Goal: Task Accomplishment & Management: Manage account settings

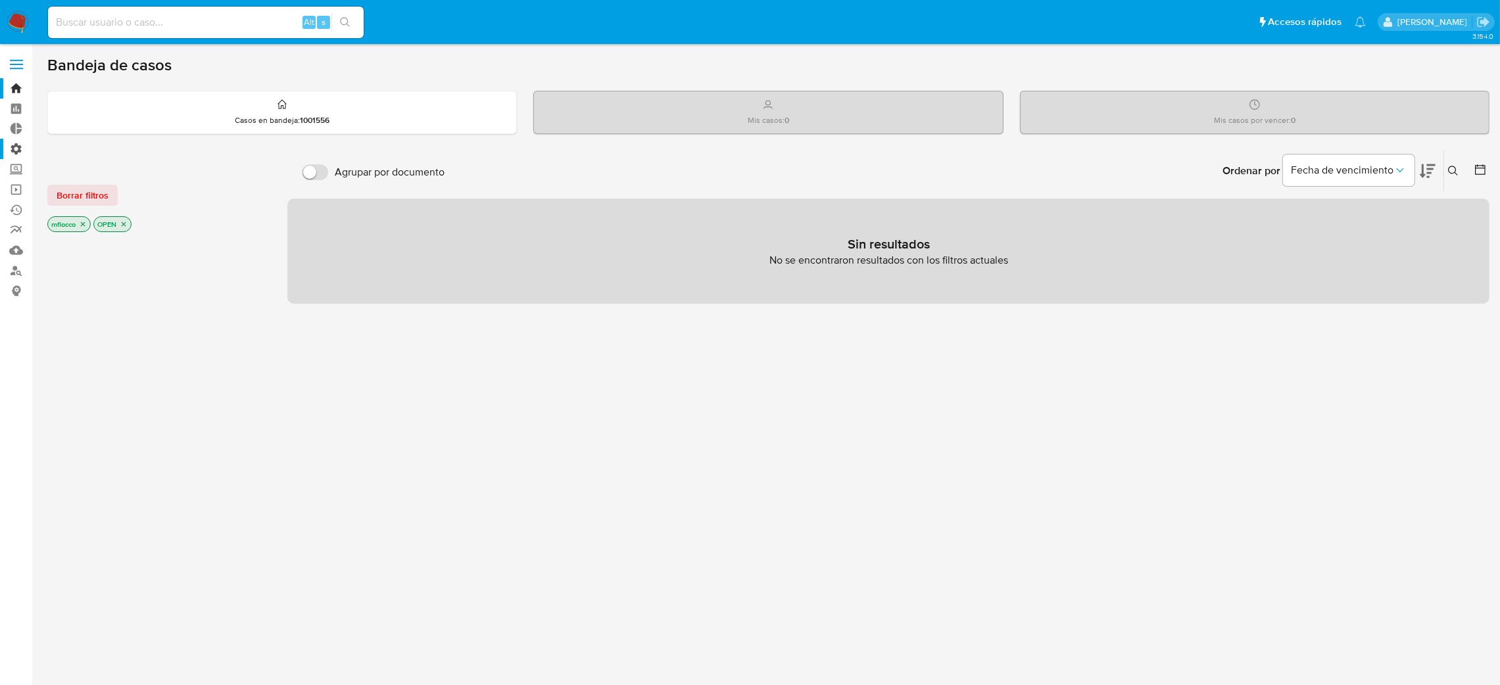
click at [7, 153] on label "Administración" at bounding box center [78, 149] width 156 height 20
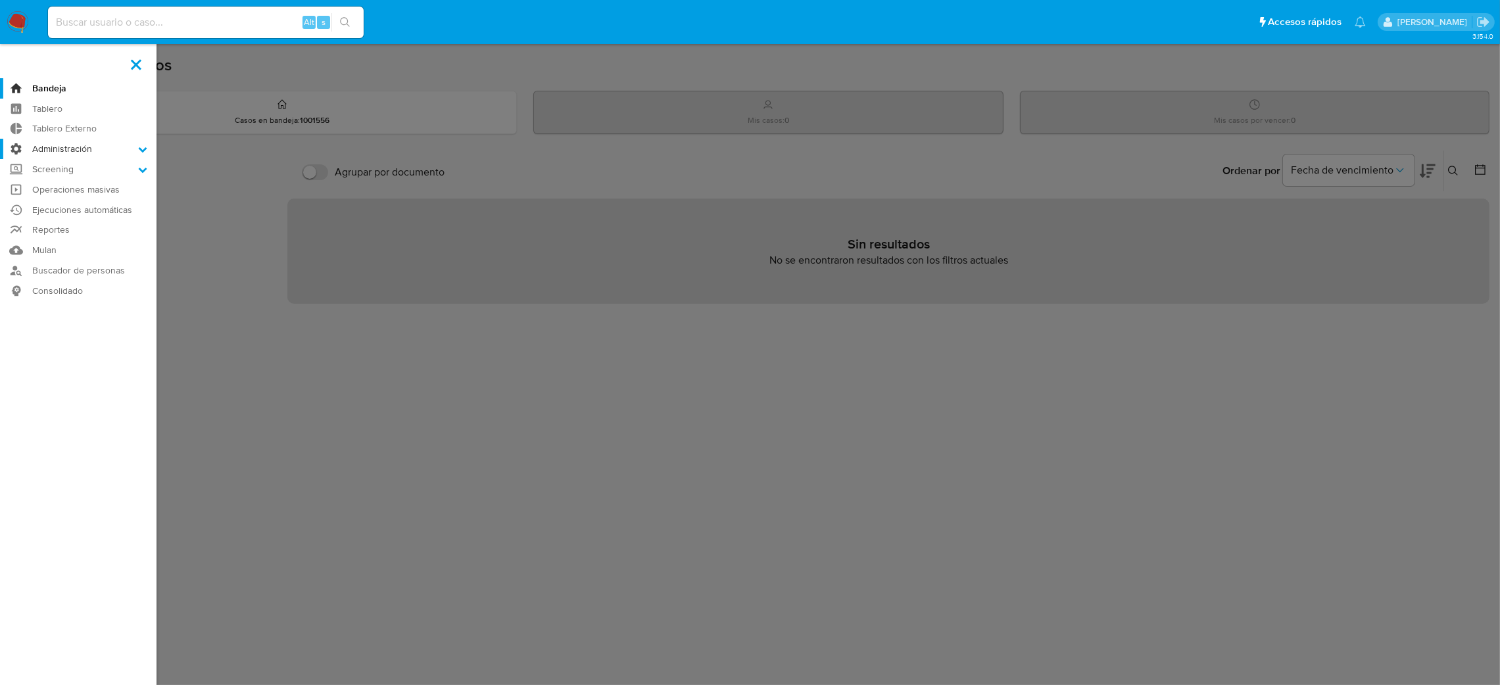
click at [0, 0] on input "Administración" at bounding box center [0, 0] width 0 height 0
click at [49, 164] on link "Reglas" at bounding box center [78, 167] width 156 height 16
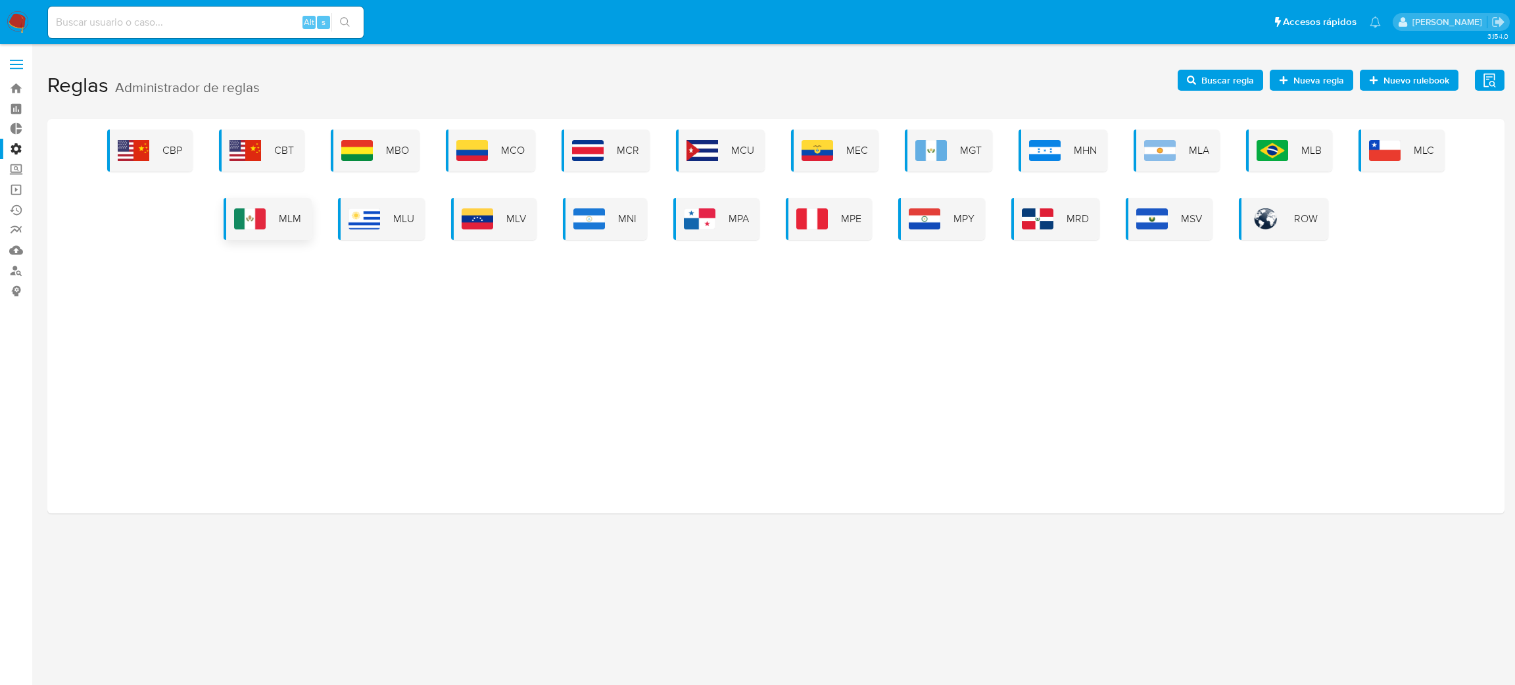
click at [282, 225] on div "MLM" at bounding box center [268, 219] width 88 height 42
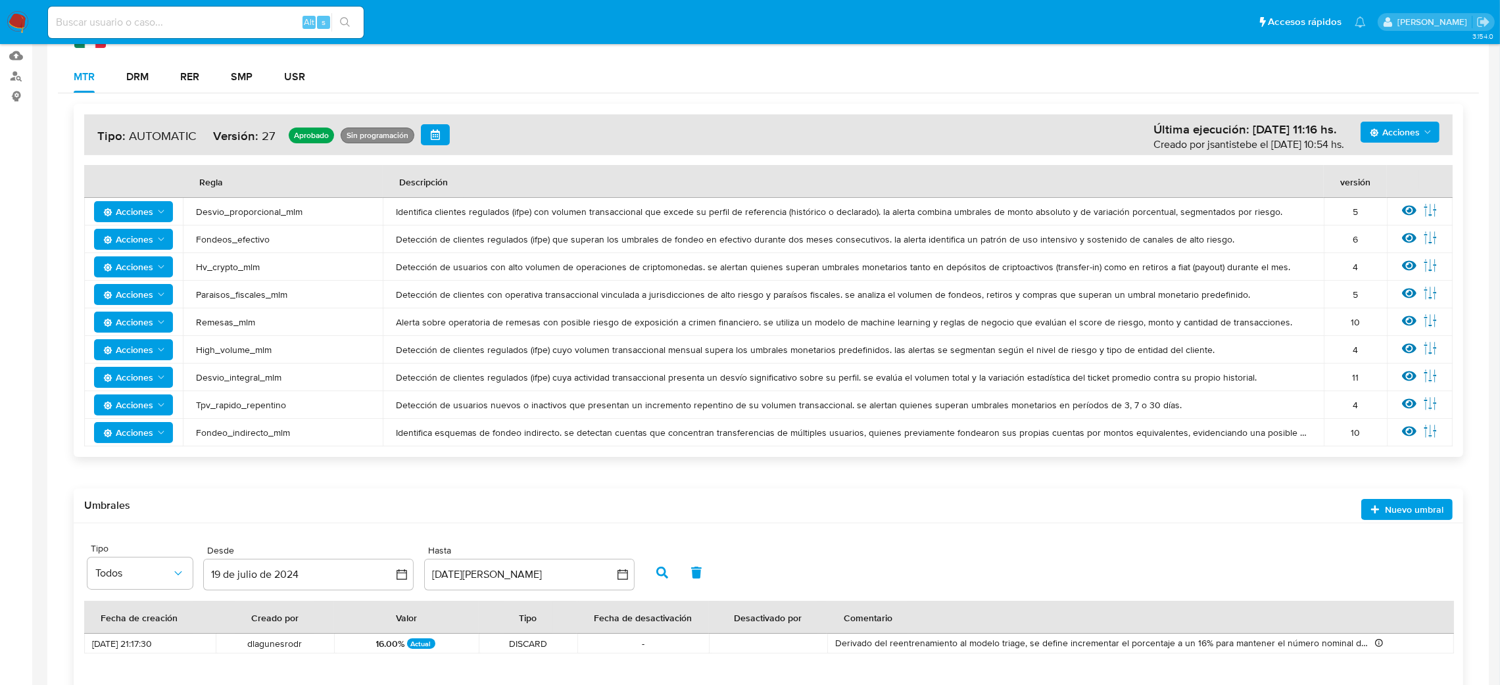
scroll to position [197, 0]
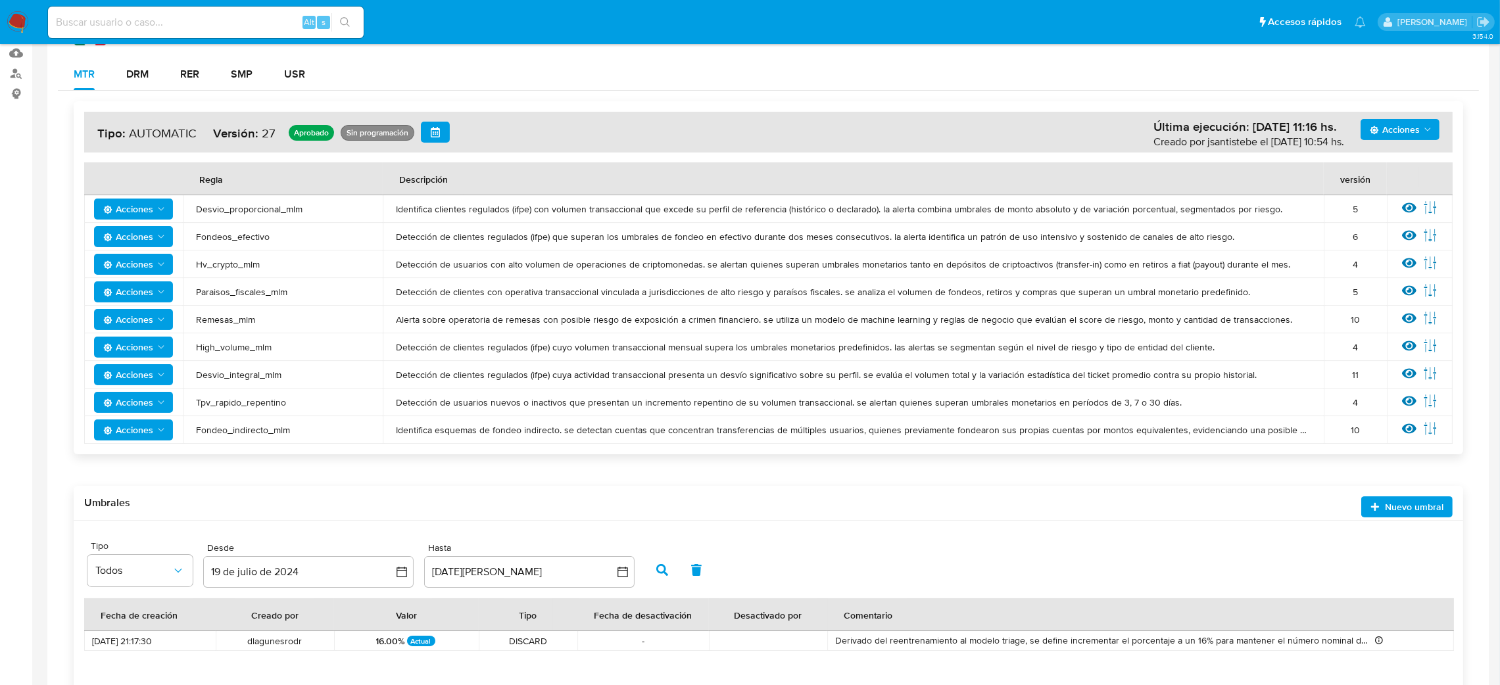
click at [141, 317] on span "Acciones" at bounding box center [128, 319] width 50 height 21
click at [270, 318] on span "Remesas_mlm" at bounding box center [283, 320] width 174 height 12
click at [1410, 318] on icon at bounding box center [1409, 319] width 14 height 10
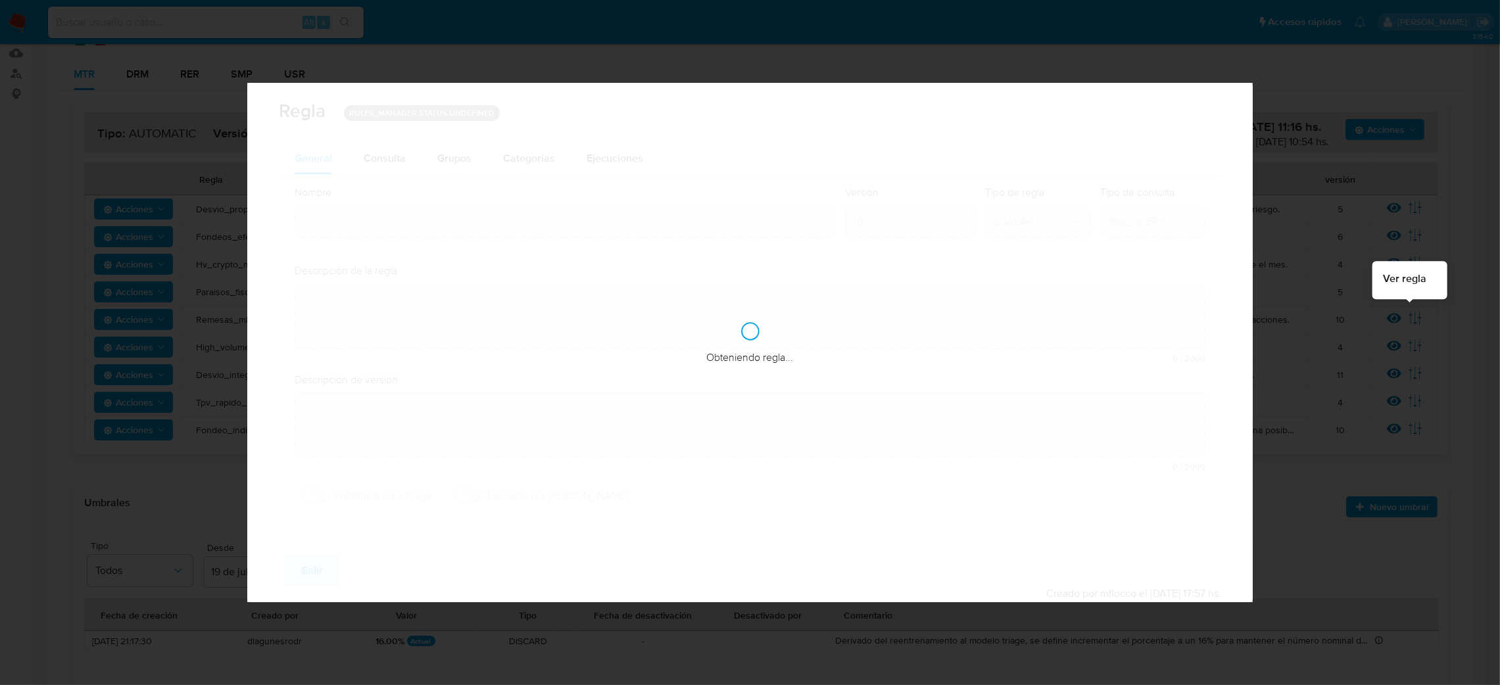
type input "Remesas_mlm"
type textarea "Alerta sobre operatoria de remesas con posible riesgo de exposición a crimen fi…"
type textarea "Usuario con niveles elevados de recepción de remesas."
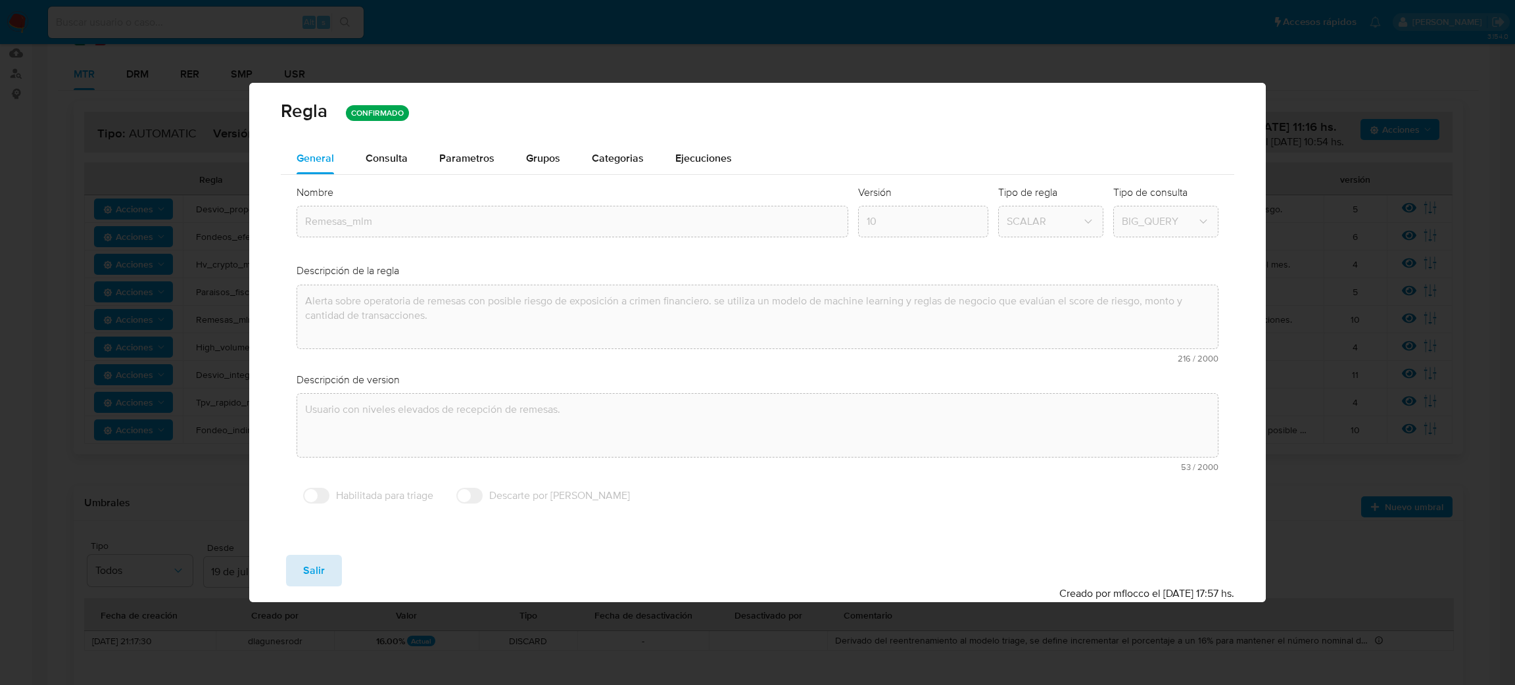
click at [336, 571] on button "Salir" at bounding box center [314, 571] width 56 height 32
type input "1"
